Goal: Check status: Check status

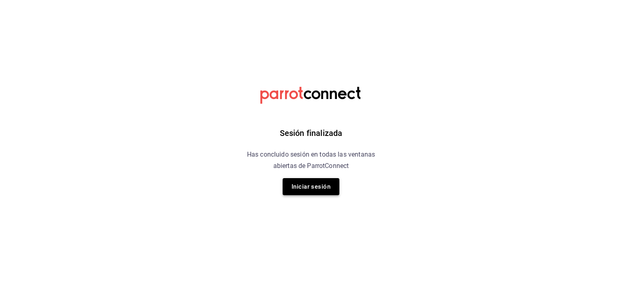
click at [308, 184] on button "Iniciar sesión" at bounding box center [311, 186] width 57 height 17
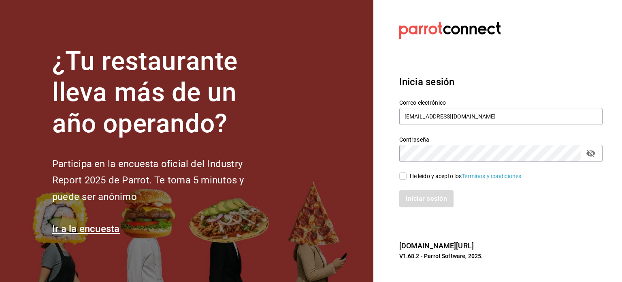
click at [403, 175] on input "He leído y acepto los Términos y condiciones." at bounding box center [402, 175] width 7 height 7
checkbox input "true"
click at [423, 197] on button "Iniciar sesión" at bounding box center [426, 198] width 55 height 17
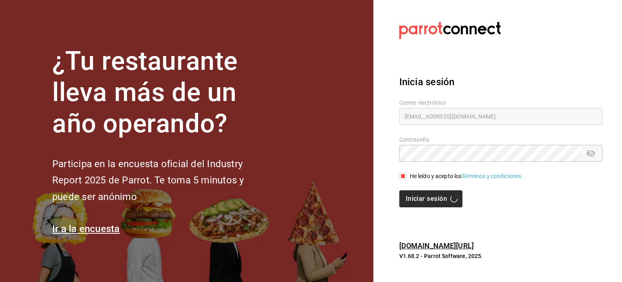
click at [423, 197] on div "Iniciar sesión" at bounding box center [500, 198] width 203 height 17
click at [423, 197] on button "Iniciar sesión" at bounding box center [426, 198] width 55 height 17
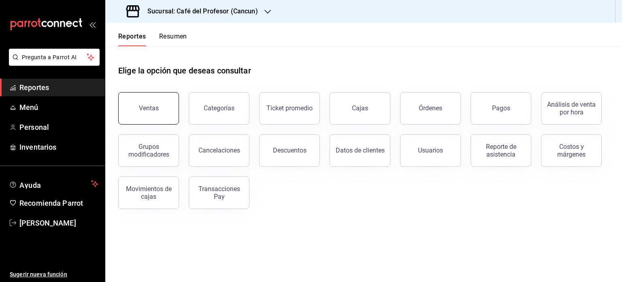
click at [160, 100] on button "Ventas" at bounding box center [148, 108] width 61 height 32
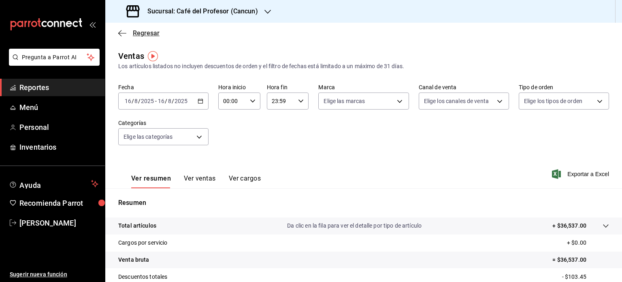
click at [123, 35] on icon "button" at bounding box center [122, 33] width 8 height 7
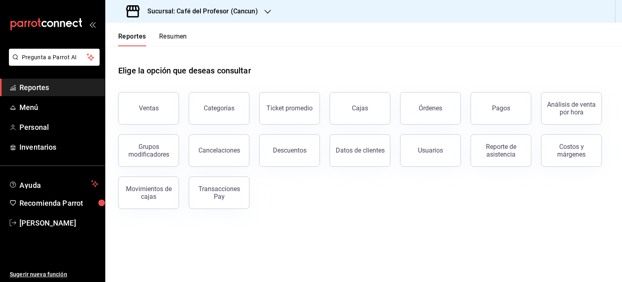
click at [169, 37] on button "Resumen" at bounding box center [173, 39] width 28 height 14
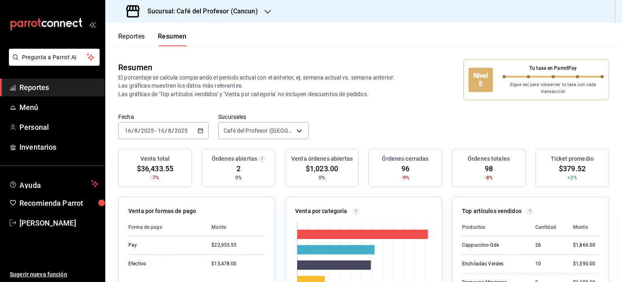
click at [198, 131] on icon "button" at bounding box center [201, 131] width 6 height 6
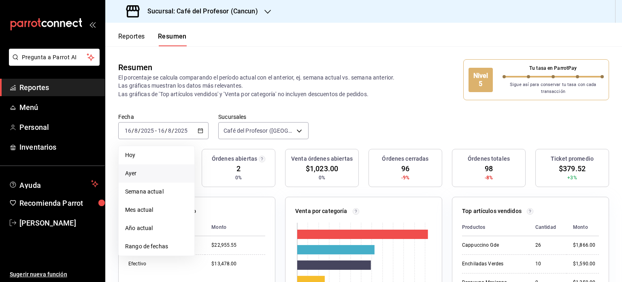
click at [139, 173] on span "Ayer" at bounding box center [156, 173] width 63 height 9
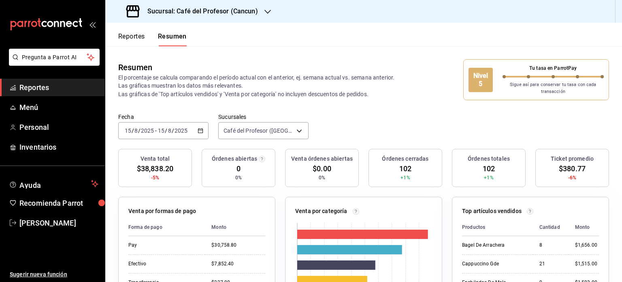
click at [201, 130] on \(Stroke\) "button" at bounding box center [201, 130] width 4 height 0
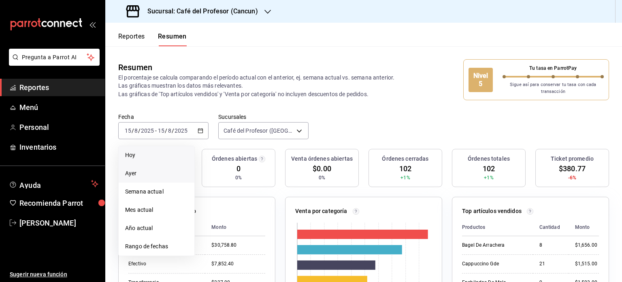
click at [159, 156] on span "Hoy" at bounding box center [156, 155] width 63 height 9
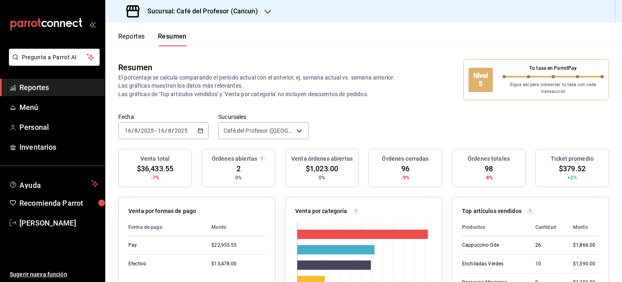
click at [263, 10] on div "Sucursal: Café del Profesor (Cancun)" at bounding box center [193, 11] width 162 height 23
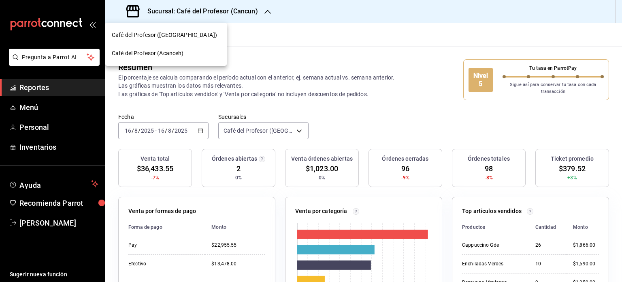
click at [179, 57] on span "Café del Profesor (Acanceh)" at bounding box center [148, 53] width 72 height 9
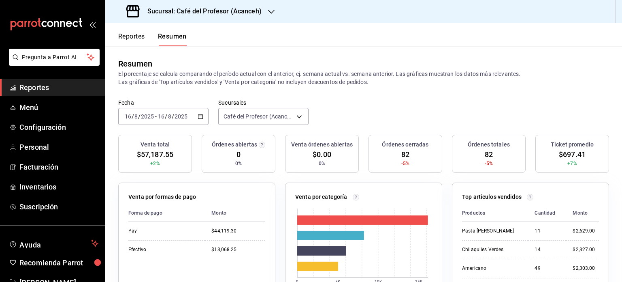
scroll to position [1, 0]
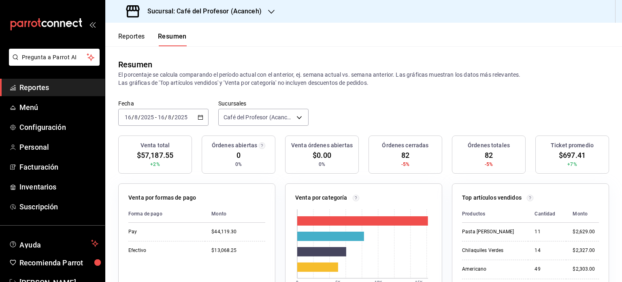
click at [195, 114] on div "[DATE] [DATE] - [DATE] [DATE]" at bounding box center [163, 117] width 90 height 17
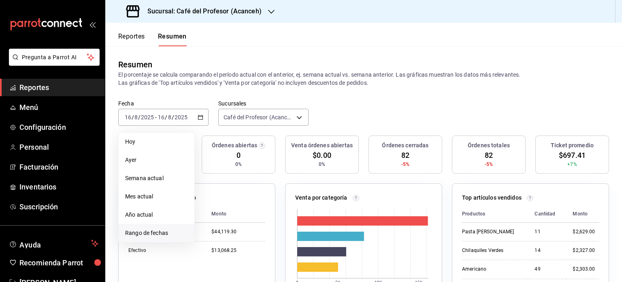
click at [161, 228] on span "Rango de fechas" at bounding box center [156, 232] width 63 height 9
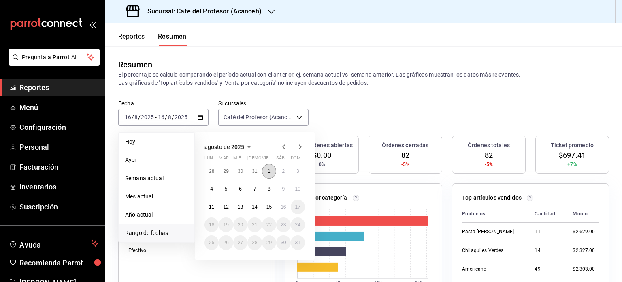
click at [273, 171] on button "1" at bounding box center [269, 171] width 14 height 15
click at [283, 208] on abbr "16" at bounding box center [283, 207] width 5 height 6
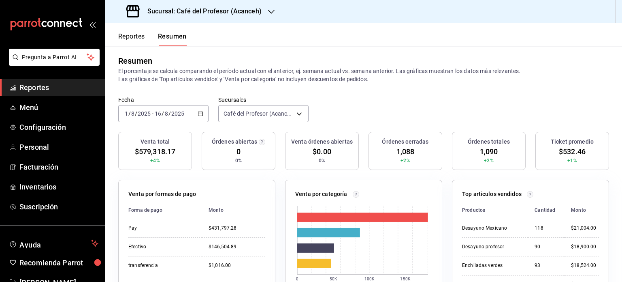
scroll to position [0, 0]
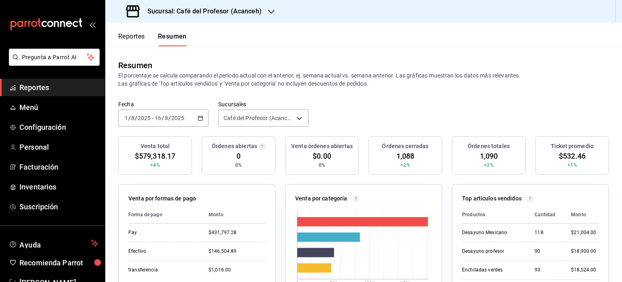
click at [270, 11] on icon "button" at bounding box center [271, 12] width 6 height 6
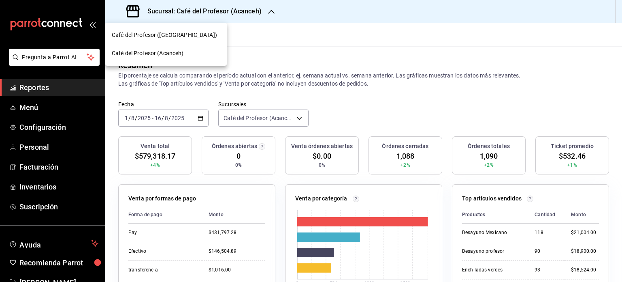
click at [200, 31] on div "Café del Profesor ([GEOGRAPHIC_DATA])" at bounding box center [166, 35] width 109 height 9
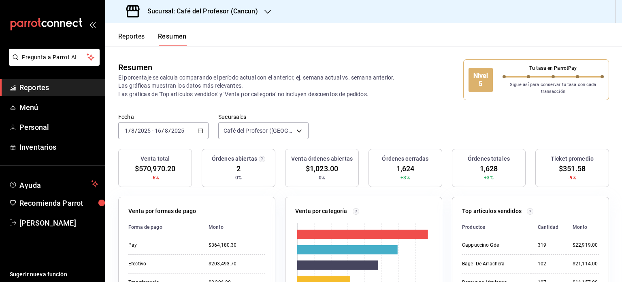
click at [126, 36] on button "Reportes" at bounding box center [131, 39] width 27 height 14
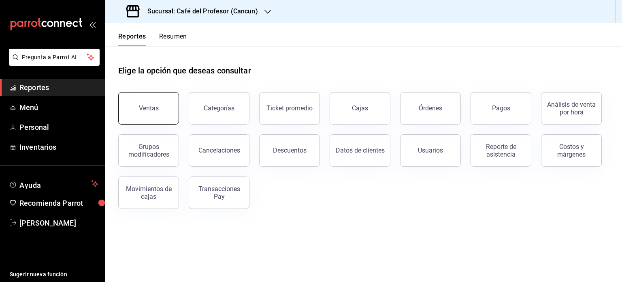
click at [165, 113] on button "Ventas" at bounding box center [148, 108] width 61 height 32
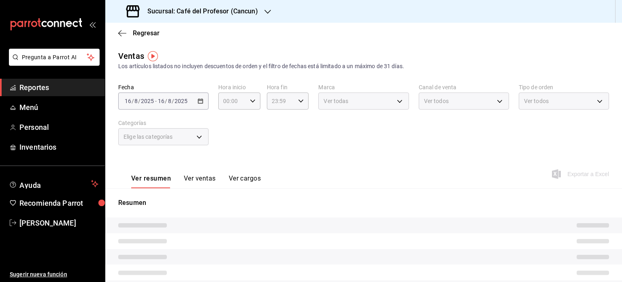
click at [203, 178] on button "Ver ventas" at bounding box center [200, 181] width 32 height 14
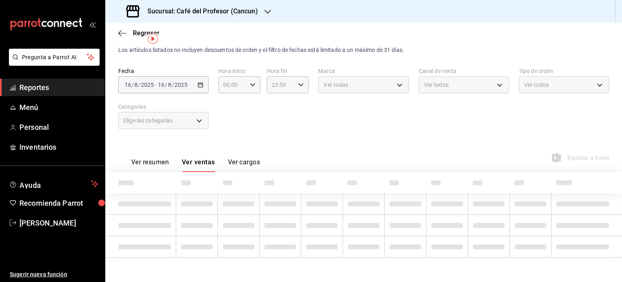
scroll to position [17, 0]
